Goal: Navigation & Orientation: Understand site structure

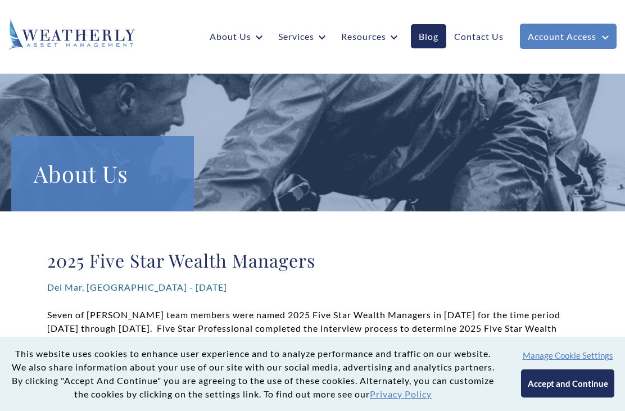
click at [250, 72] on link "Our Team" at bounding box center [234, 72] width 42 height 13
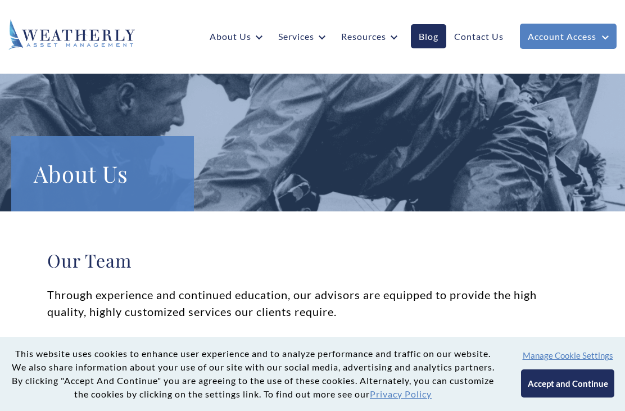
click at [478, 32] on link "Contact Us" at bounding box center [478, 36] width 65 height 24
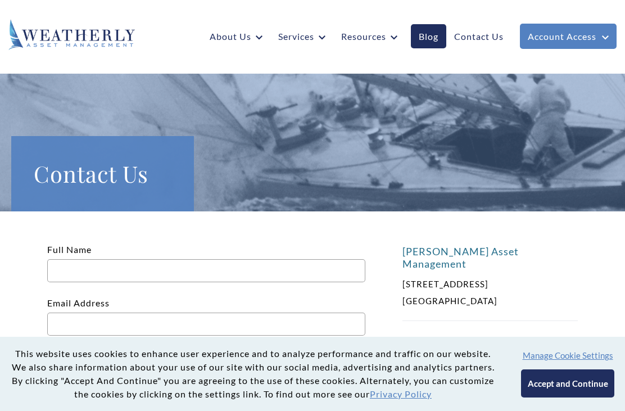
click at [433, 35] on link "Blog" at bounding box center [428, 36] width 35 height 24
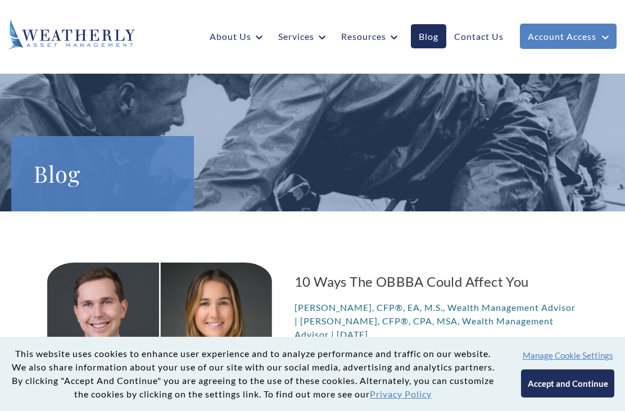
click at [324, 74] on link "Our Approach" at bounding box center [313, 72] width 62 height 13
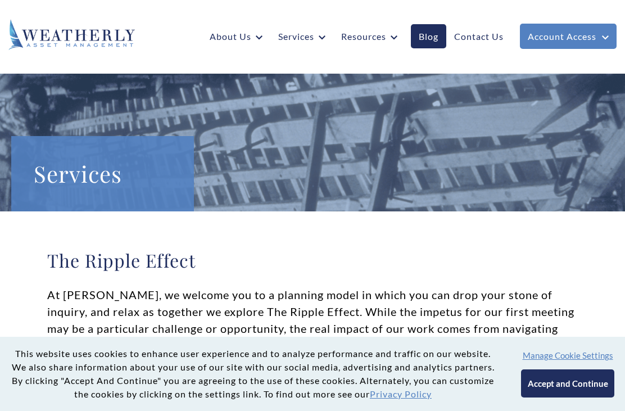
click at [246, 78] on link "Our Team" at bounding box center [234, 72] width 42 height 13
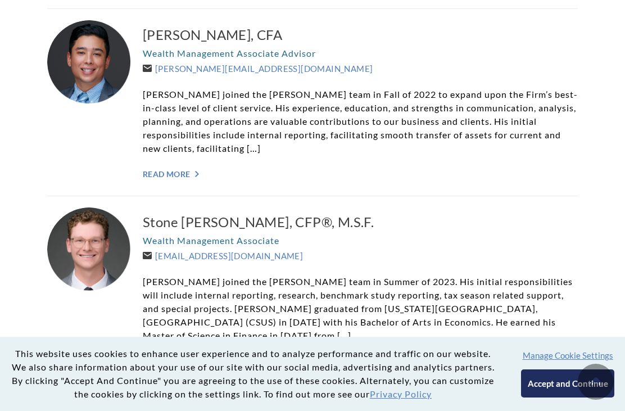
scroll to position [1855, 0]
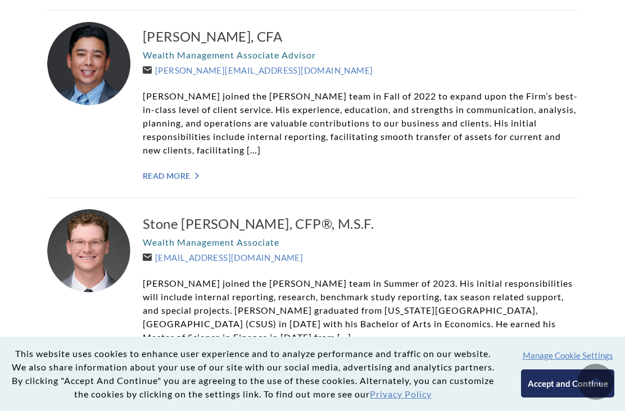
click at [173, 180] on link "Read More ">" at bounding box center [360, 176] width 435 height 10
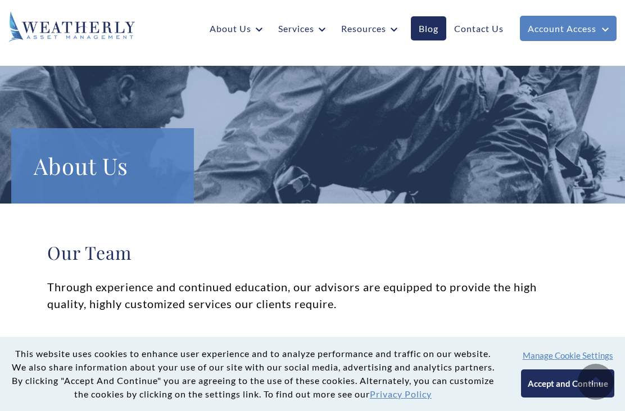
scroll to position [0, 0]
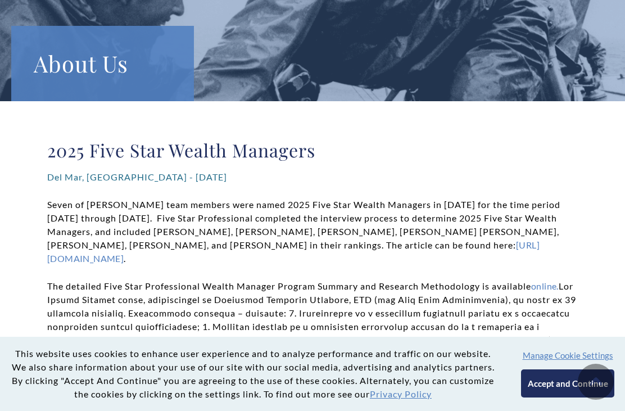
scroll to position [105, 0]
